Goal: Browse casually

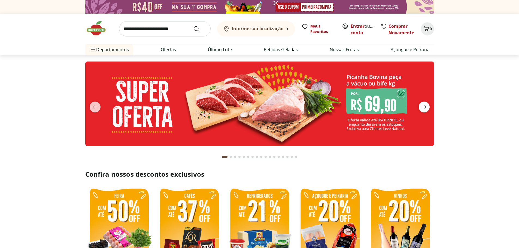
click at [423, 106] on icon "next" at bounding box center [424, 107] width 7 height 7
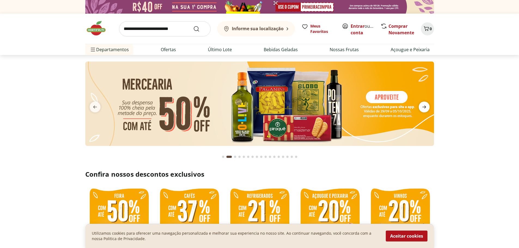
click at [423, 106] on icon "next" at bounding box center [424, 107] width 7 height 7
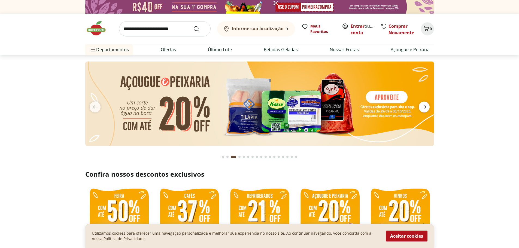
click at [423, 106] on icon "next" at bounding box center [424, 107] width 7 height 7
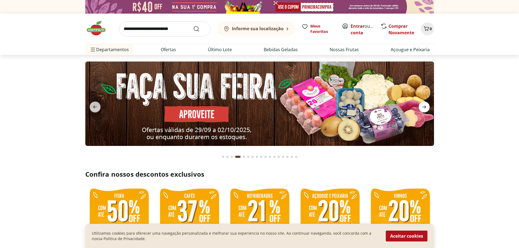
click at [423, 106] on icon "next" at bounding box center [424, 107] width 7 height 7
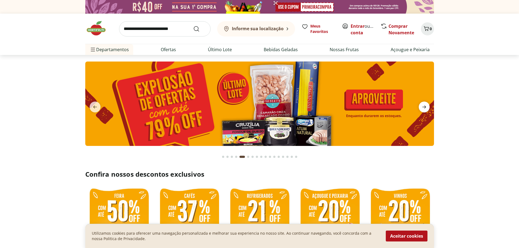
click at [423, 106] on icon "next" at bounding box center [424, 107] width 7 height 7
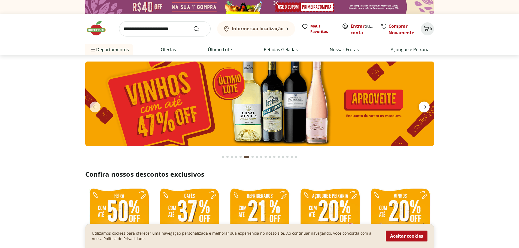
click at [423, 106] on icon "next" at bounding box center [424, 107] width 7 height 7
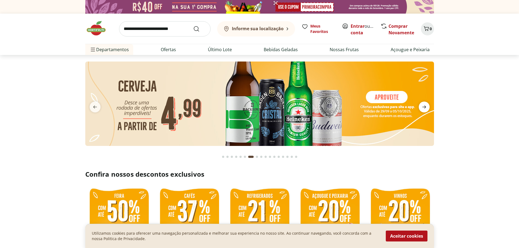
click at [423, 106] on icon "next" at bounding box center [424, 107] width 7 height 7
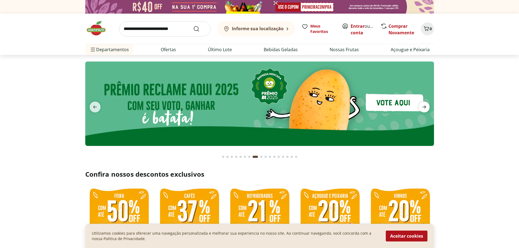
click at [423, 106] on icon "next" at bounding box center [424, 107] width 7 height 7
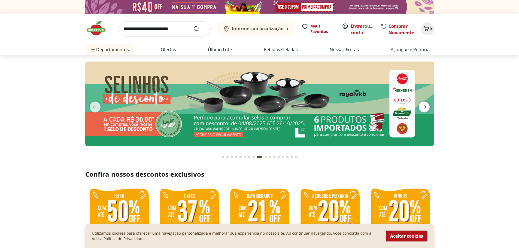
click at [423, 106] on icon "next" at bounding box center [424, 107] width 7 height 7
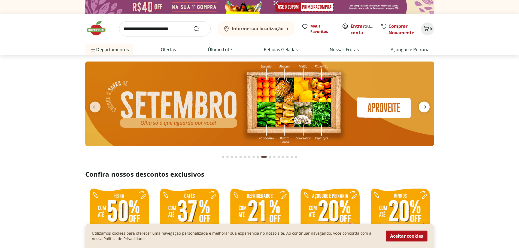
click at [423, 106] on icon "next" at bounding box center [424, 107] width 7 height 7
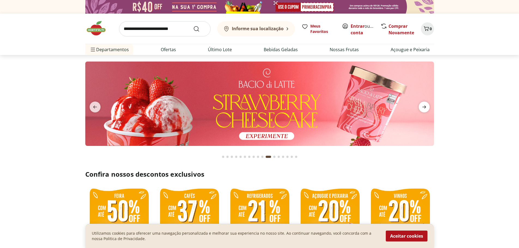
click at [423, 106] on icon "next" at bounding box center [424, 107] width 7 height 7
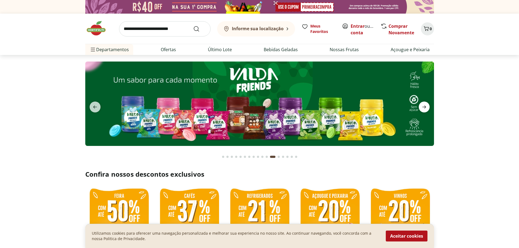
click at [423, 106] on icon "next" at bounding box center [424, 107] width 7 height 7
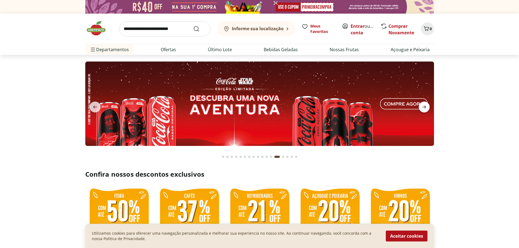
click at [423, 106] on icon "next" at bounding box center [424, 107] width 7 height 7
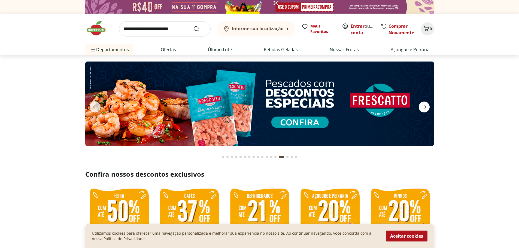
click at [424, 106] on icon "next" at bounding box center [424, 107] width 7 height 7
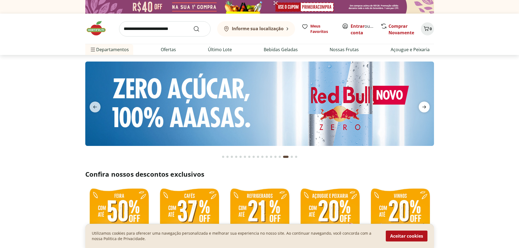
click at [424, 106] on icon "next" at bounding box center [424, 107] width 7 height 7
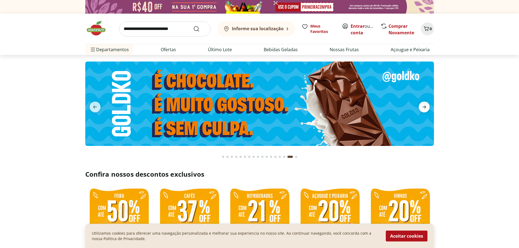
click at [424, 106] on icon "next" at bounding box center [424, 107] width 7 height 7
